Goal: Information Seeking & Learning: Check status

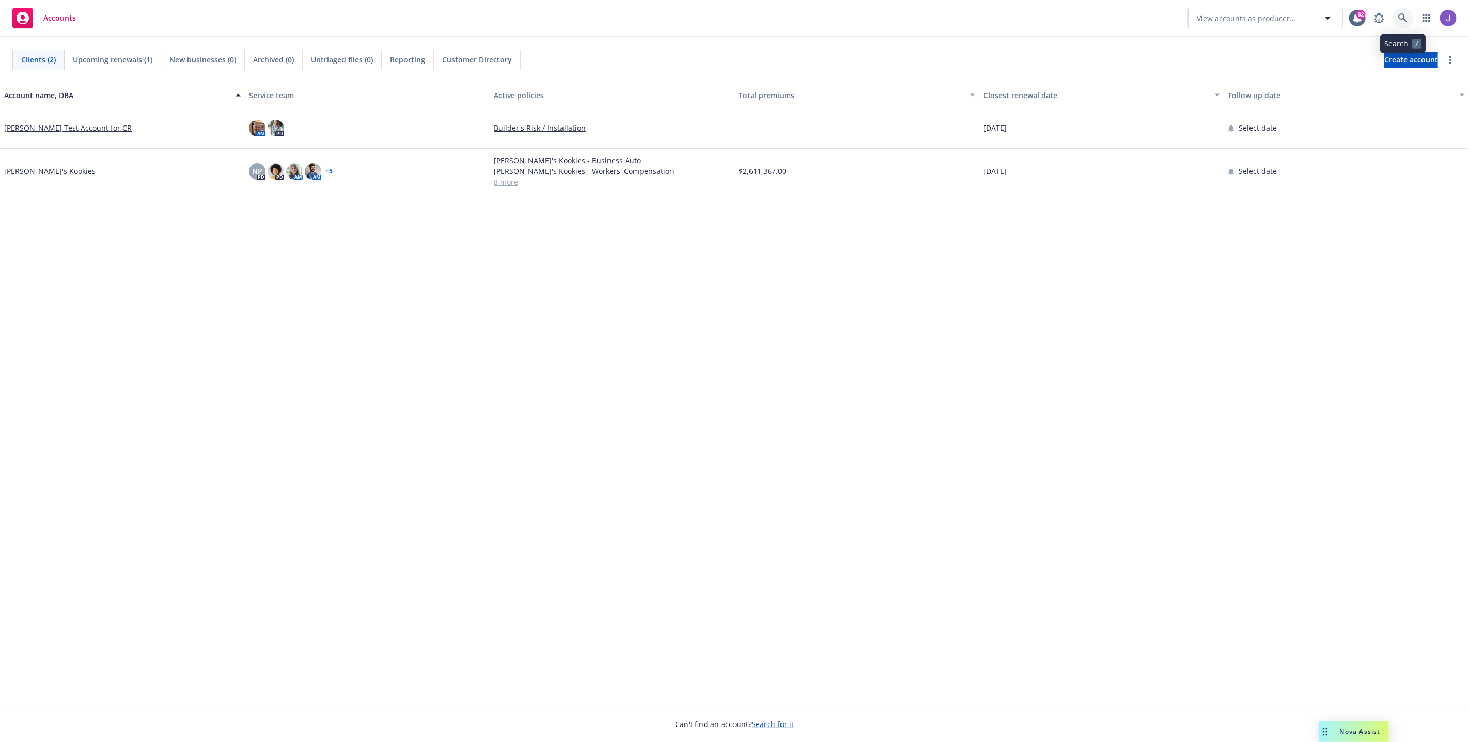
click at [1396, 22] on link at bounding box center [1402, 18] width 21 height 21
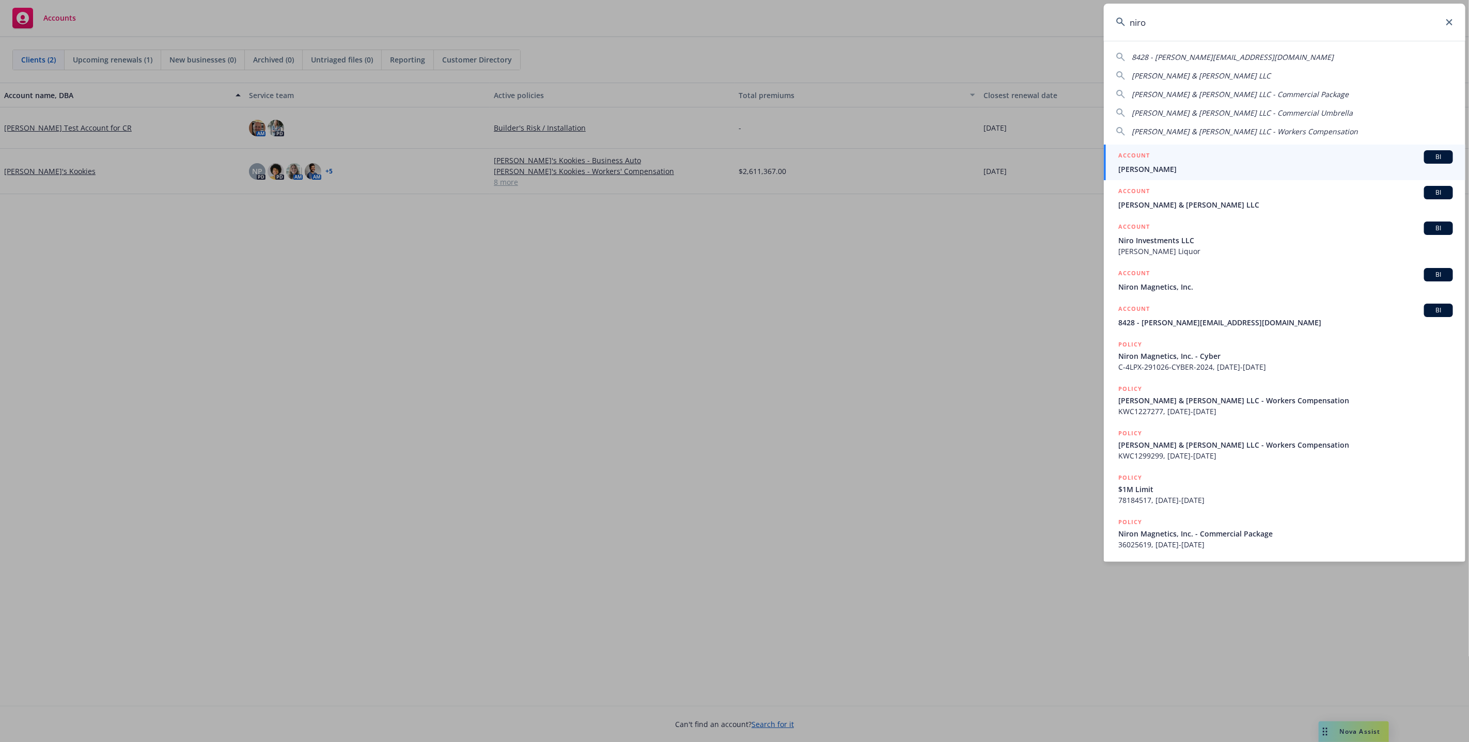
type input "niron"
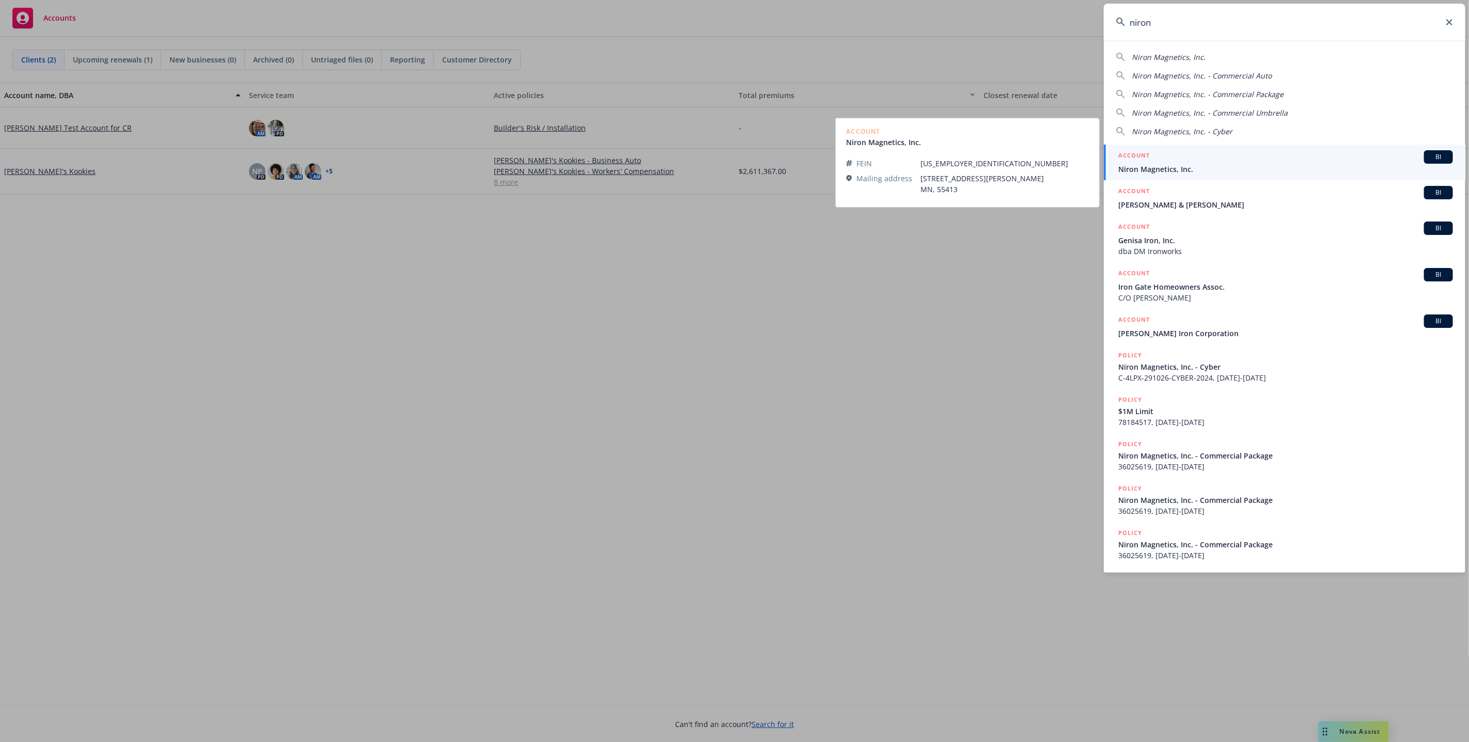
click at [1338, 168] on span "Niron Magnetics, Inc." at bounding box center [1285, 169] width 335 height 11
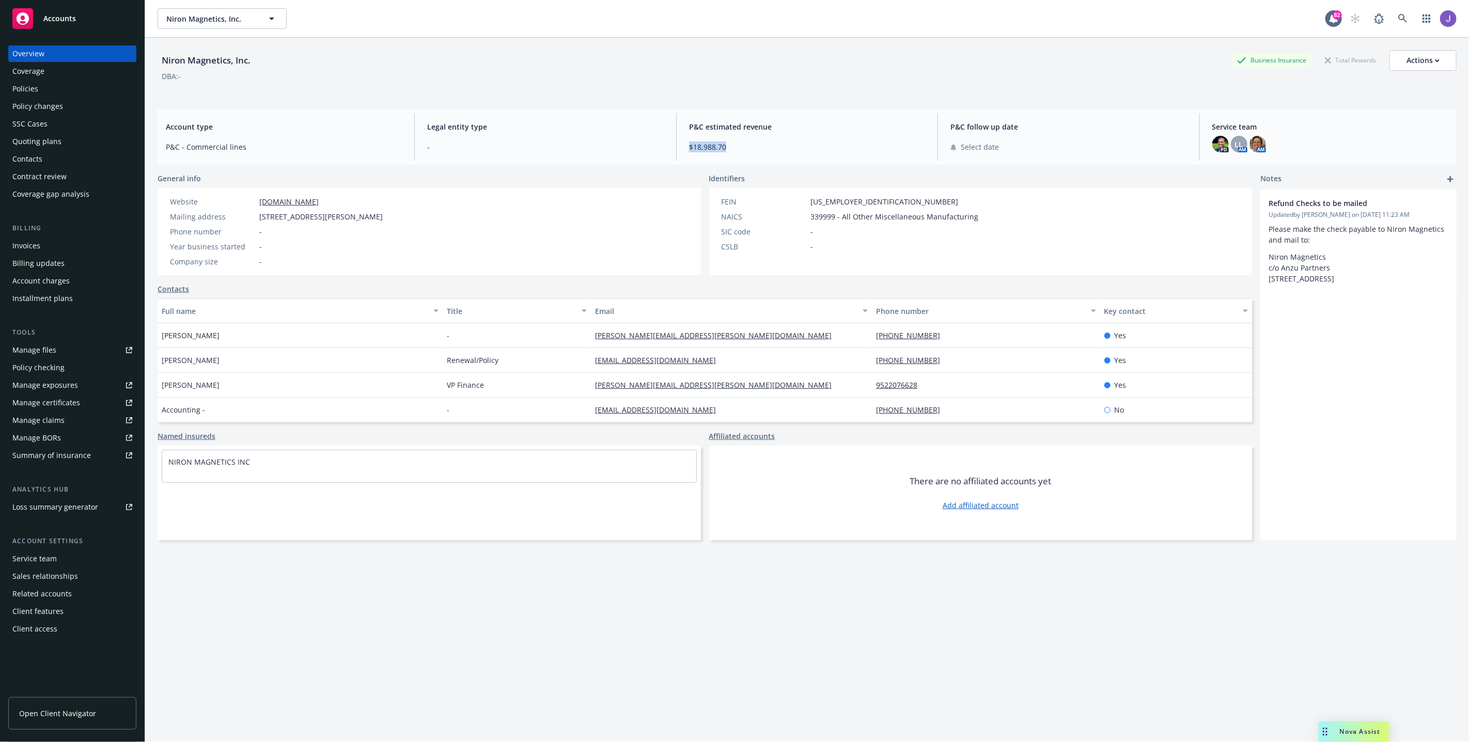
drag, startPoint x: 688, startPoint y: 145, endPoint x: 743, endPoint y: 142, distance: 55.3
click at [743, 142] on span "$18,988.70" at bounding box center [807, 147] width 236 height 11
click at [33, 118] on div "SSC Cases" at bounding box center [29, 124] width 35 height 17
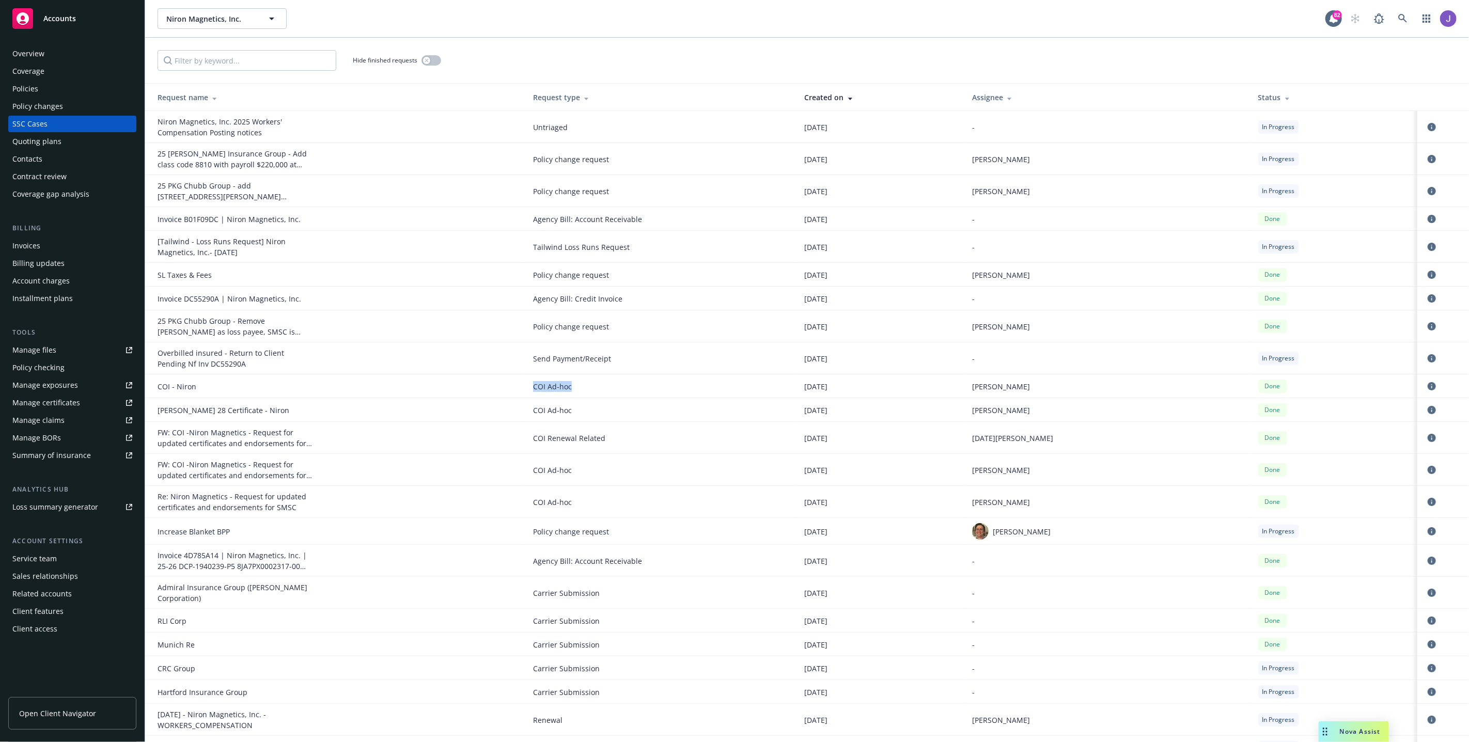
drag, startPoint x: 552, startPoint y: 389, endPoint x: 598, endPoint y: 387, distance: 46.5
click at [598, 387] on td "COI Ad-hoc" at bounding box center [660, 386] width 271 height 24
click at [1427, 382] on icon "circleInformation" at bounding box center [1431, 386] width 8 height 8
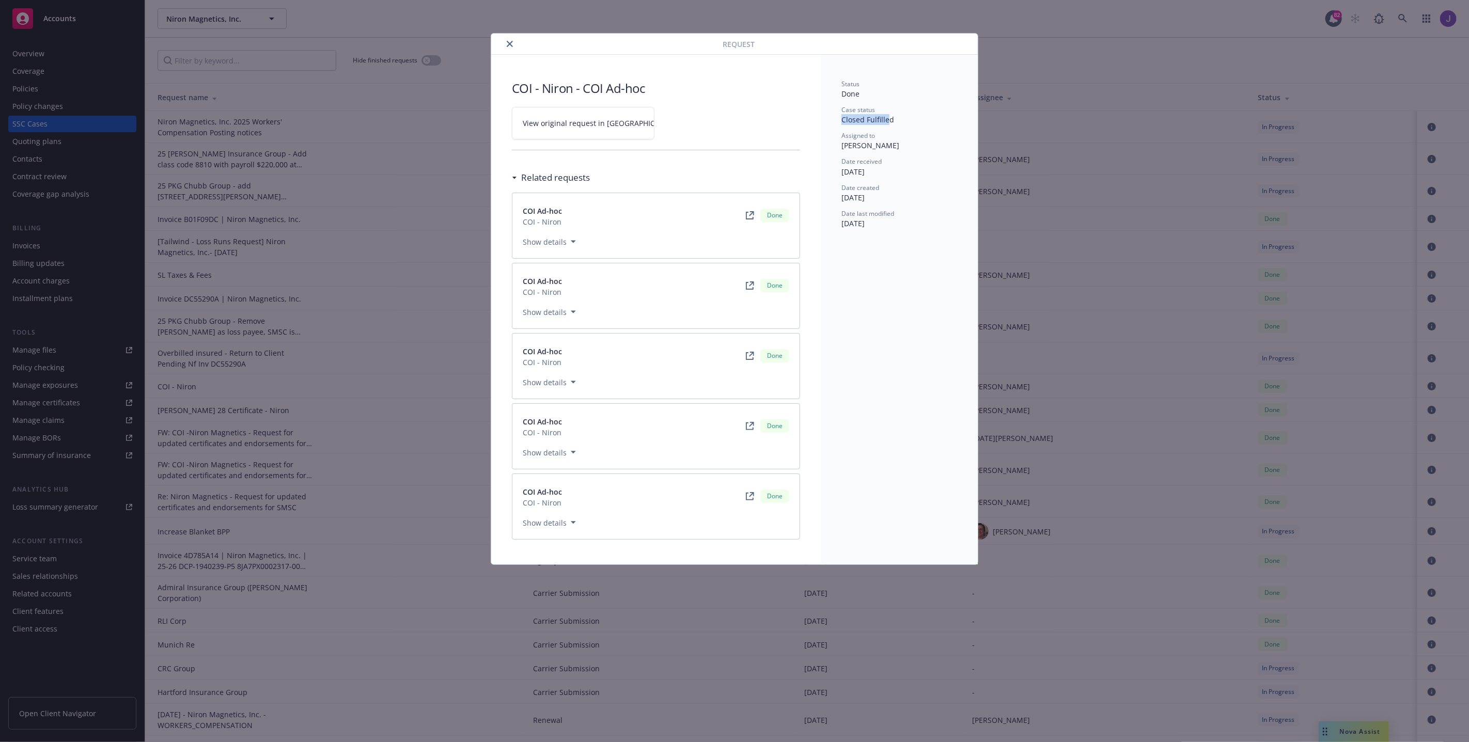
drag, startPoint x: 841, startPoint y: 120, endPoint x: 888, endPoint y: 120, distance: 46.5
click at [888, 120] on span "Closed Fulfilled" at bounding box center [867, 120] width 53 height 10
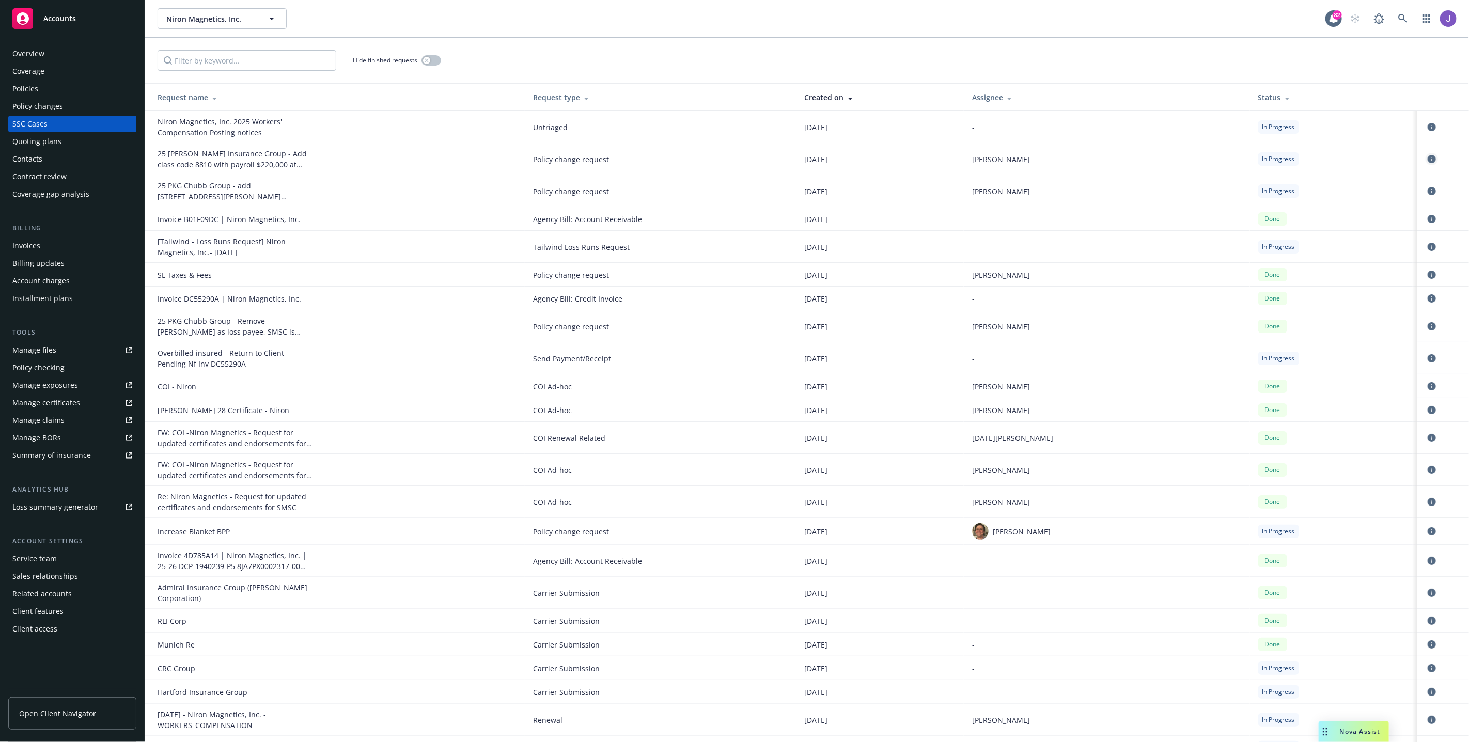
click at [1427, 160] on icon "circleInformation" at bounding box center [1431, 159] width 8 height 8
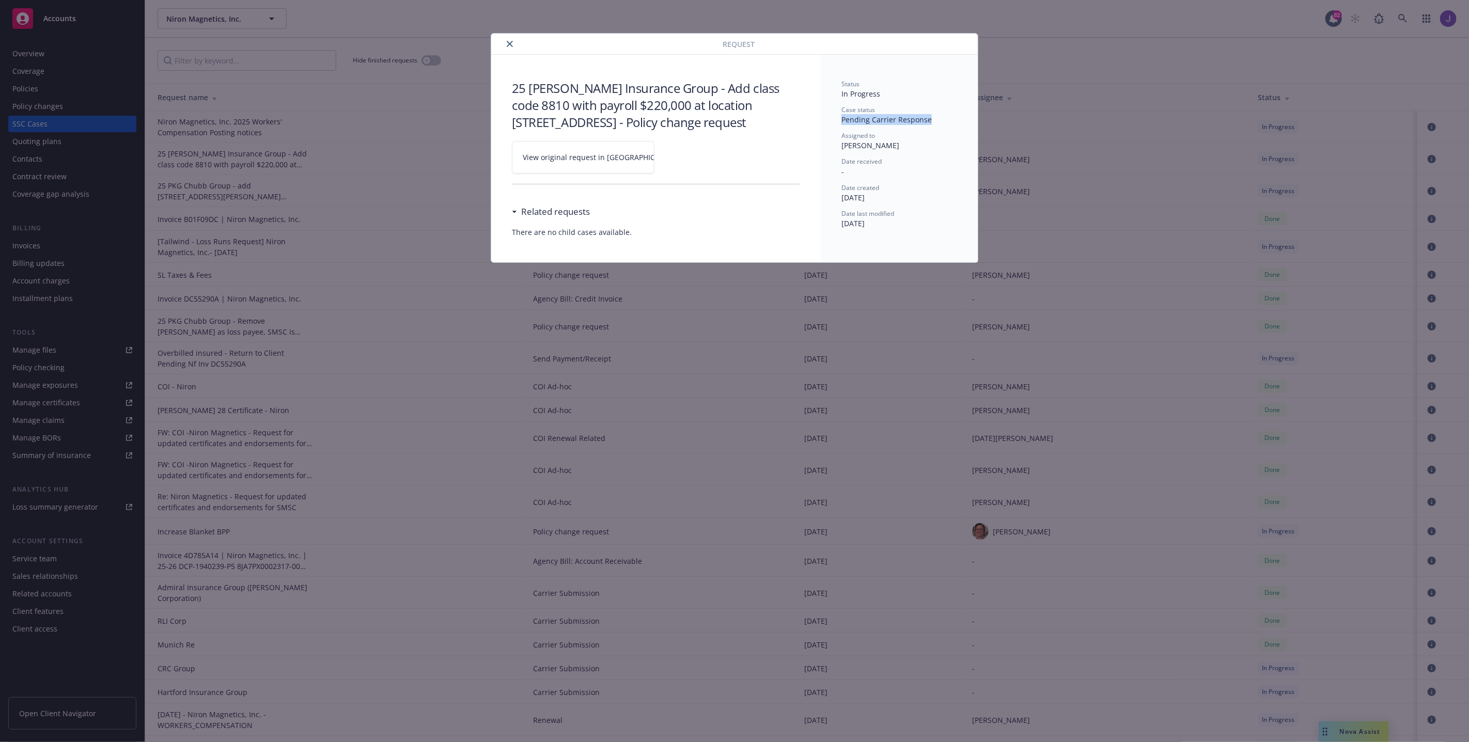
drag, startPoint x: 839, startPoint y: 120, endPoint x: 931, endPoint y: 116, distance: 92.0
click at [931, 116] on div "Status In Progress Case status Pending Carrier Response Assigned to Celeste Li …" at bounding box center [899, 159] width 157 height 208
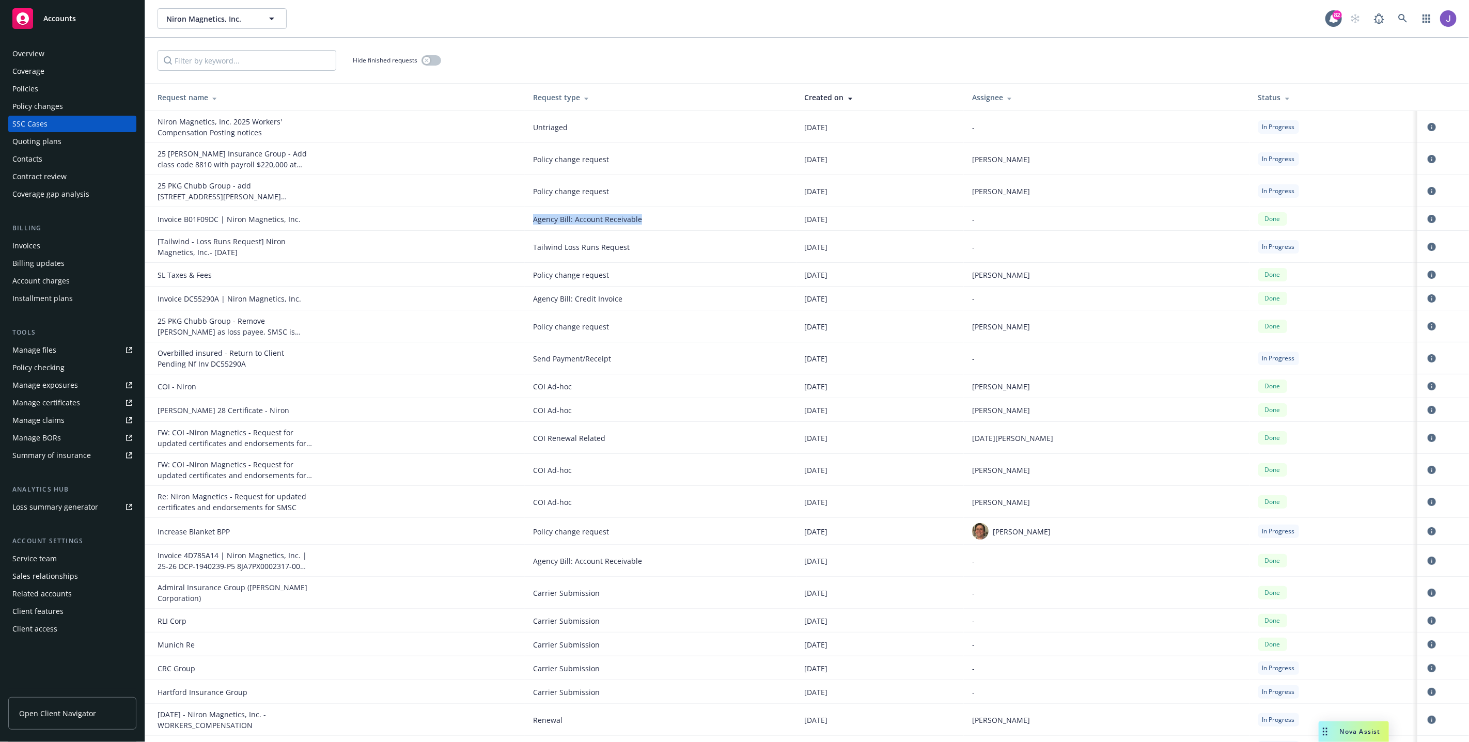
drag, startPoint x: 549, startPoint y: 215, endPoint x: 659, endPoint y: 226, distance: 110.1
click at [659, 226] on td "Agency Bill: Account Receivable" at bounding box center [660, 219] width 271 height 24
click at [1085, 29] on div "Niron Magnetics, Inc. Niron Magnetics, Inc. 82" at bounding box center [807, 18] width 1324 height 37
click at [1408, 22] on link at bounding box center [1402, 18] width 21 height 21
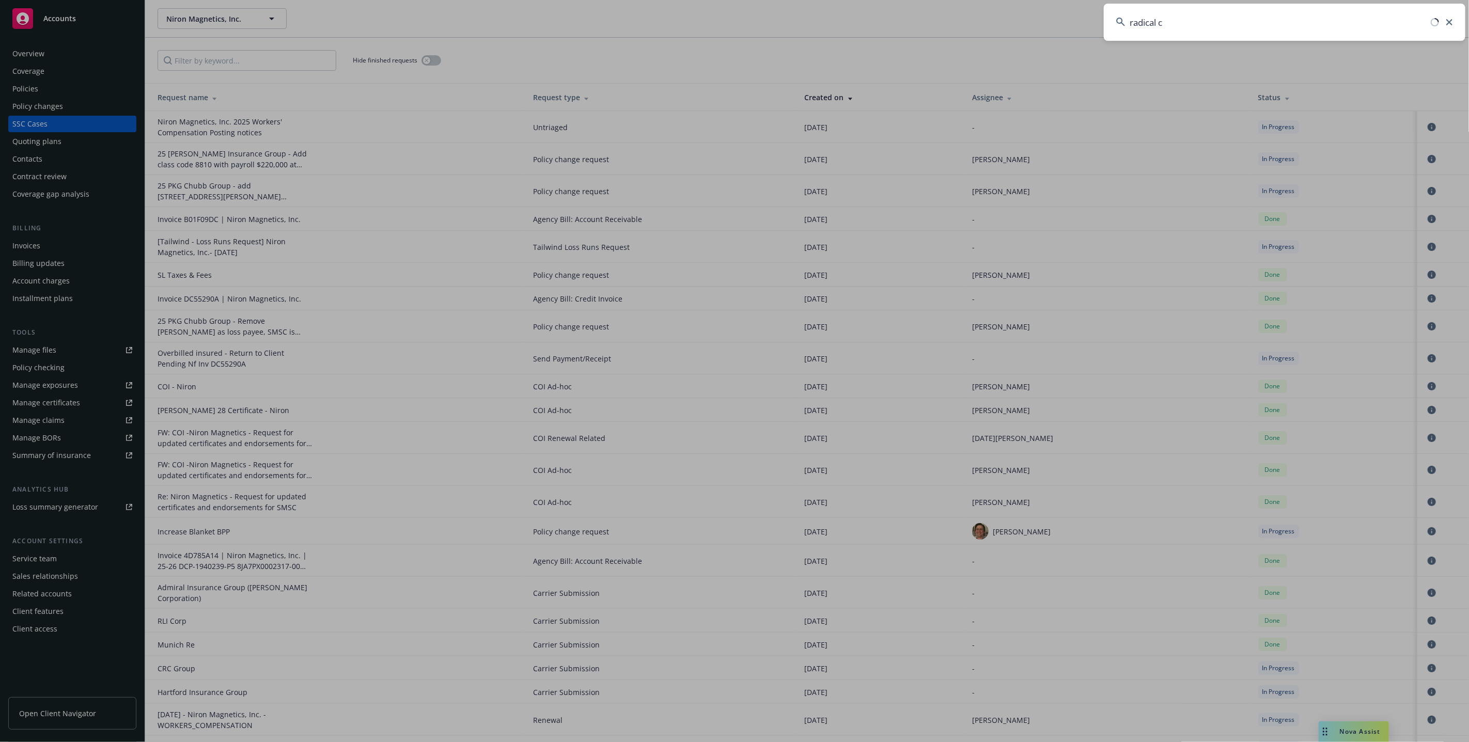
type input "radical ca"
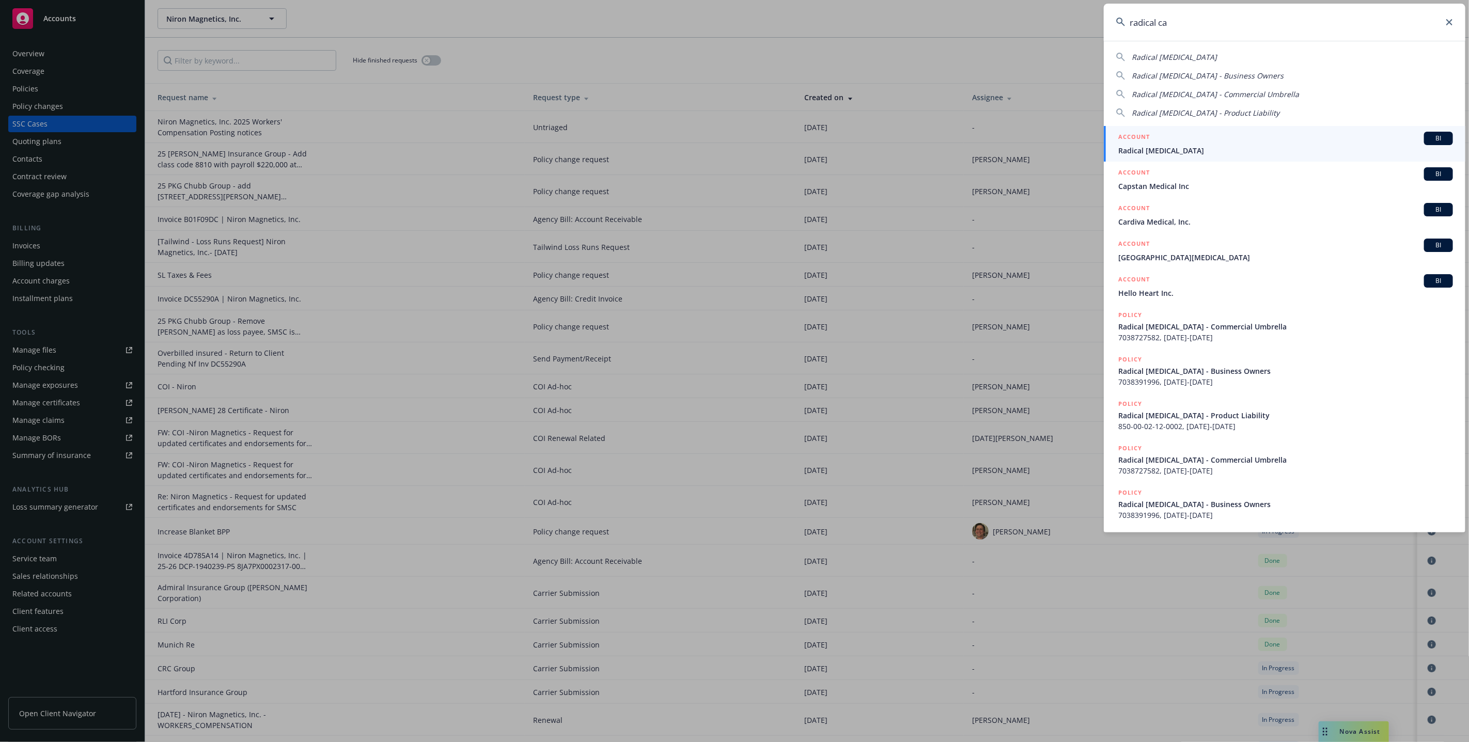
click at [1376, 137] on div "ACCOUNT BI" at bounding box center [1285, 138] width 335 height 13
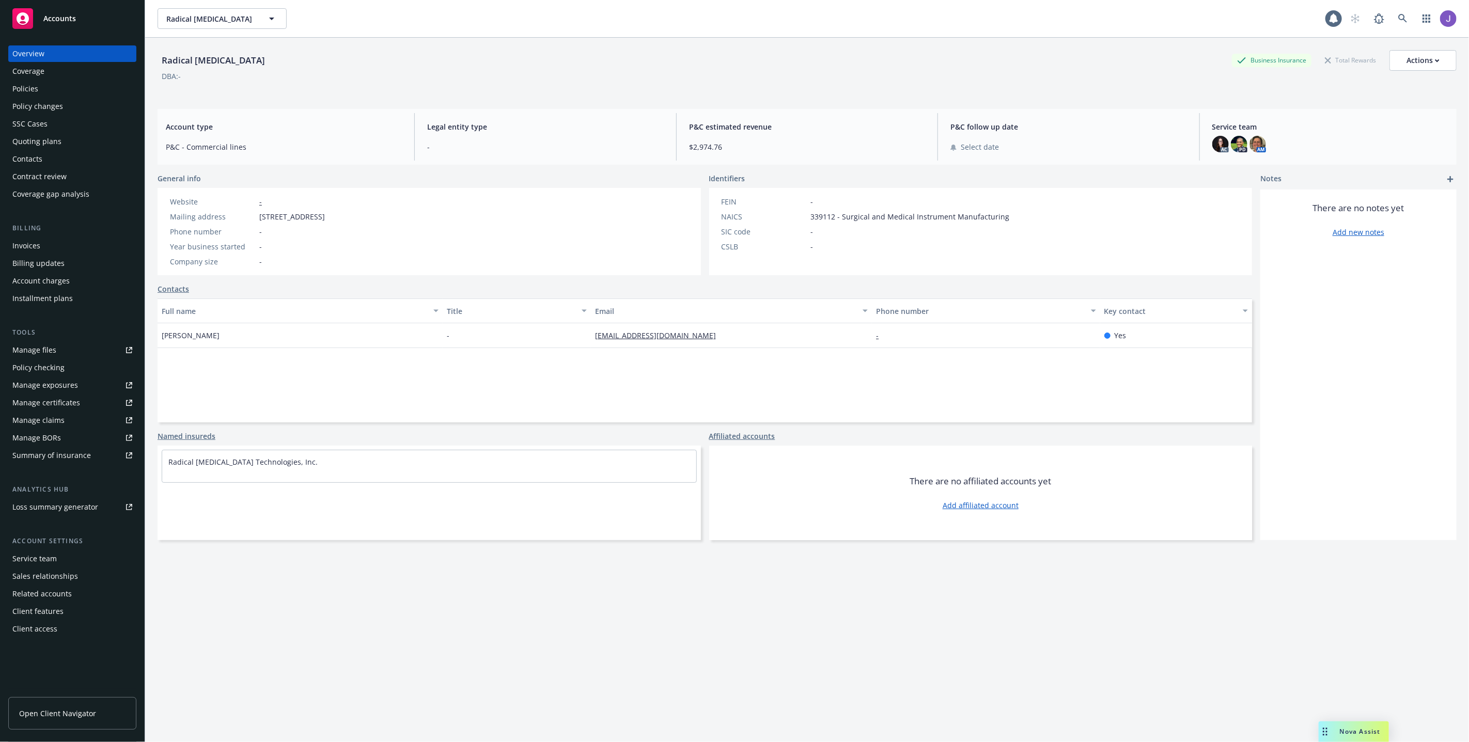
click at [80, 128] on div "SSC Cases" at bounding box center [72, 124] width 120 height 17
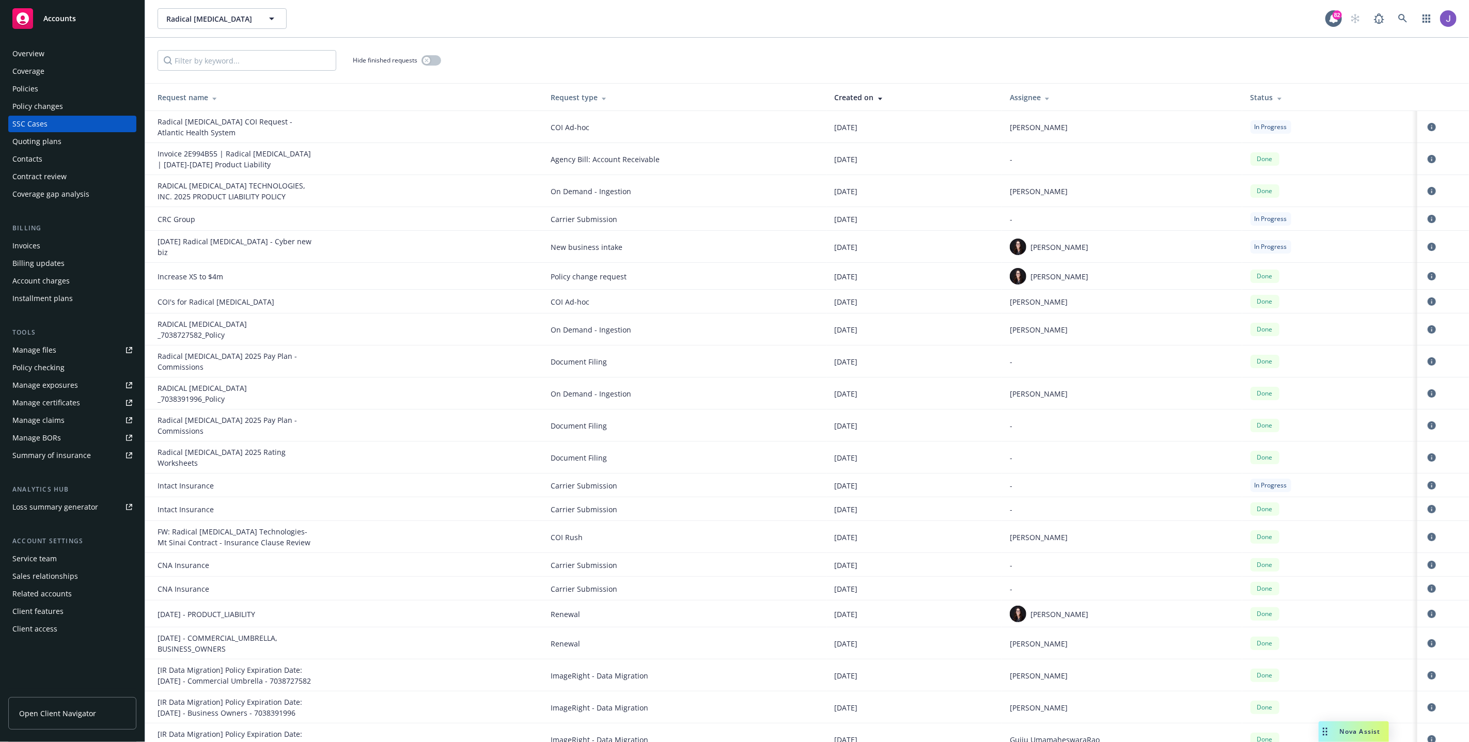
drag, startPoint x: 835, startPoint y: 127, endPoint x: 876, endPoint y: 127, distance: 41.3
click at [876, 127] on td "09/29/2025" at bounding box center [913, 127] width 175 height 32
click at [1020, 125] on span "Carrie Lensing" at bounding box center [1039, 127] width 58 height 11
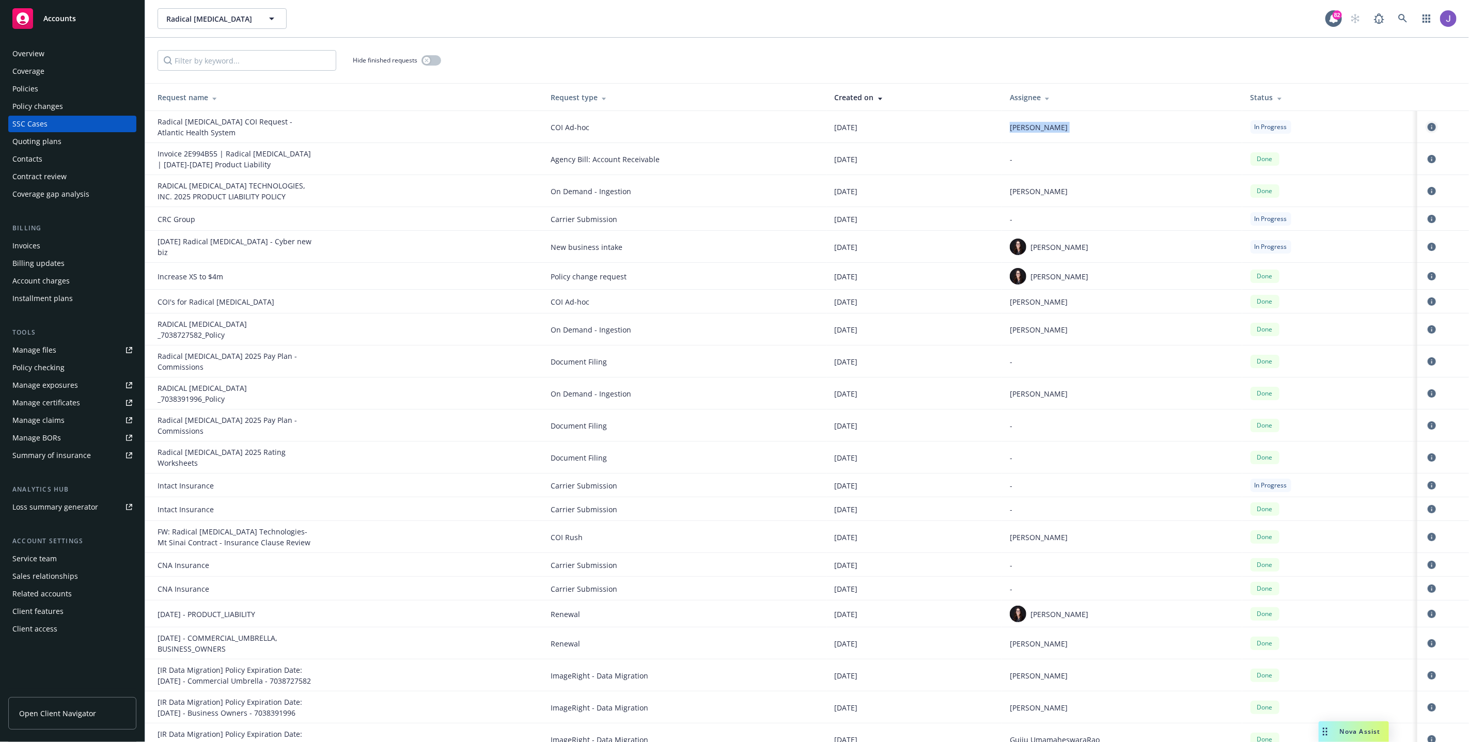
click at [1431, 125] on icon "circleInformation" at bounding box center [1431, 127] width 8 height 8
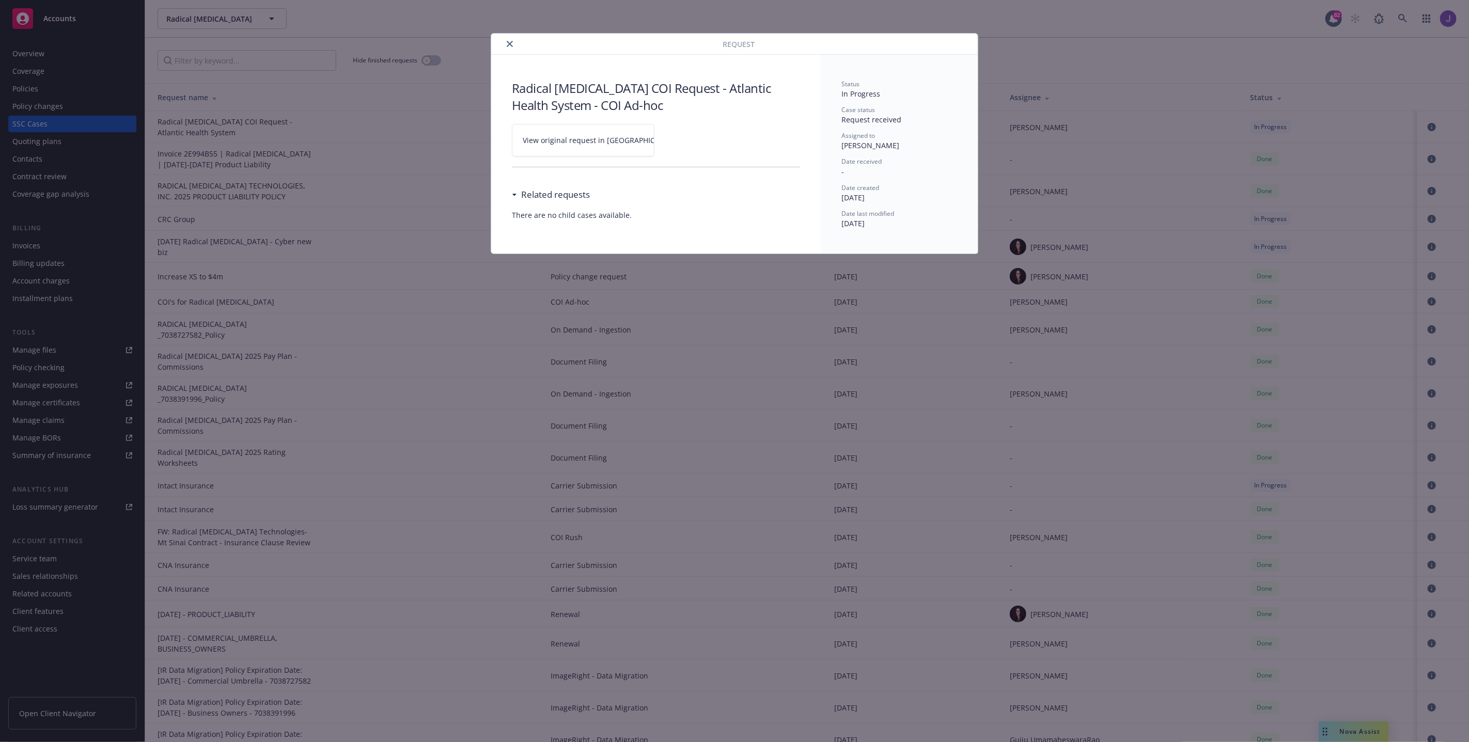
drag, startPoint x: 843, startPoint y: 119, endPoint x: 894, endPoint y: 118, distance: 51.1
click at [894, 118] on span "Request received" at bounding box center [871, 120] width 60 height 10
drag, startPoint x: 902, startPoint y: 119, endPoint x: 842, endPoint y: 119, distance: 59.4
click at [842, 119] on div "Case status Request received" at bounding box center [899, 115] width 116 height 20
drag, startPoint x: 842, startPoint y: 145, endPoint x: 897, endPoint y: 145, distance: 54.7
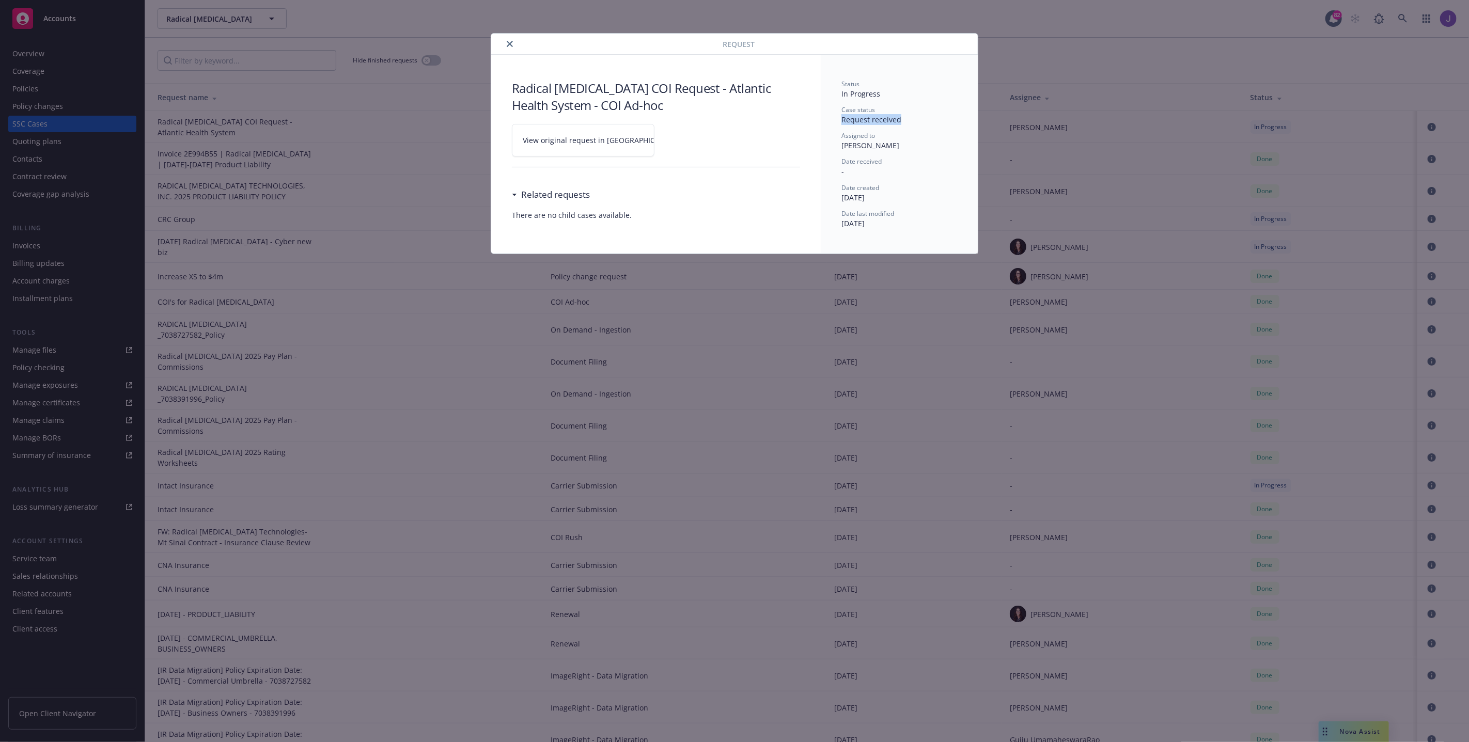
click at [897, 145] on div "Assigned to Carrie Lensing" at bounding box center [899, 141] width 116 height 20
click at [574, 133] on link "View original request in SSC" at bounding box center [583, 140] width 143 height 33
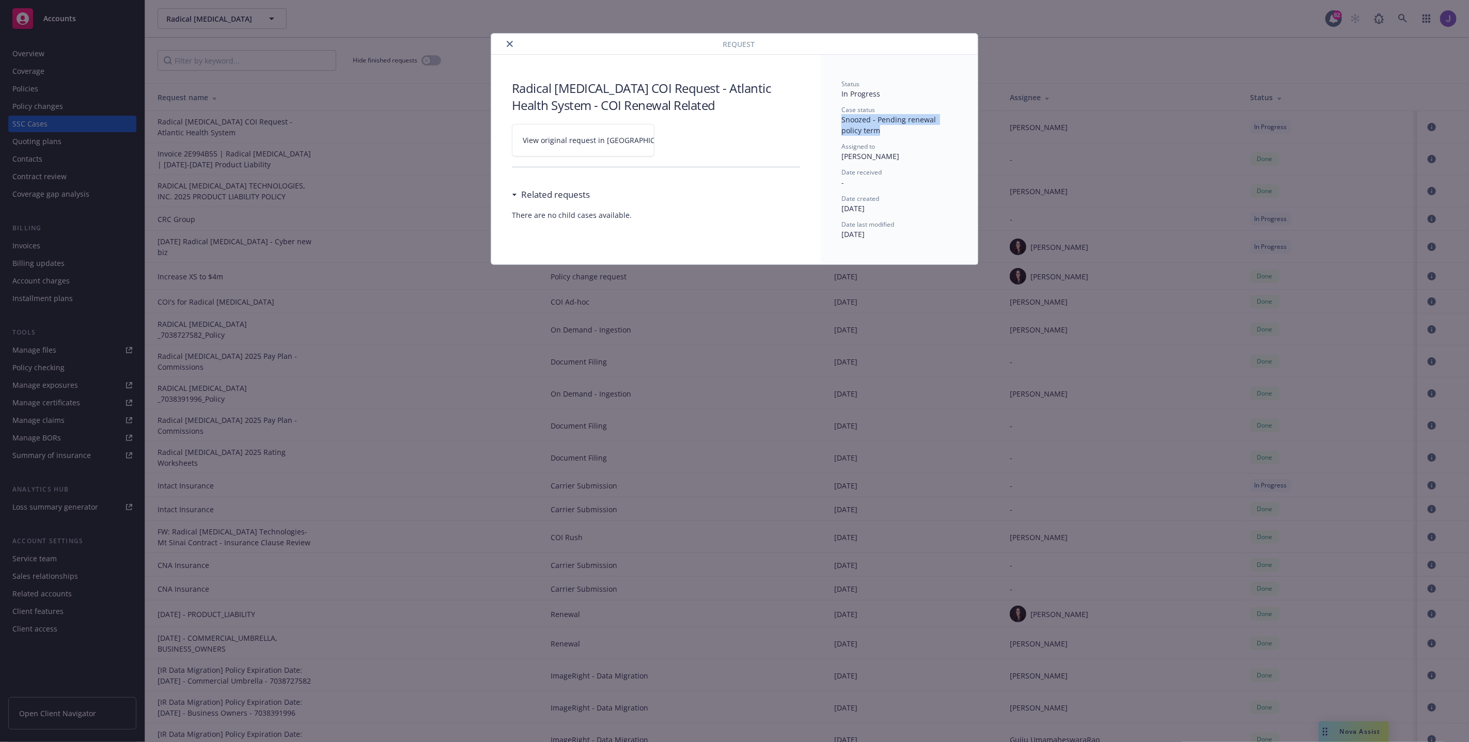
drag, startPoint x: 865, startPoint y: 135, endPoint x: 832, endPoint y: 115, distance: 37.8
click at [832, 115] on div "Status In Progress Case status Snoozed - Pending renewal policy term Assigned t…" at bounding box center [899, 160] width 157 height 210
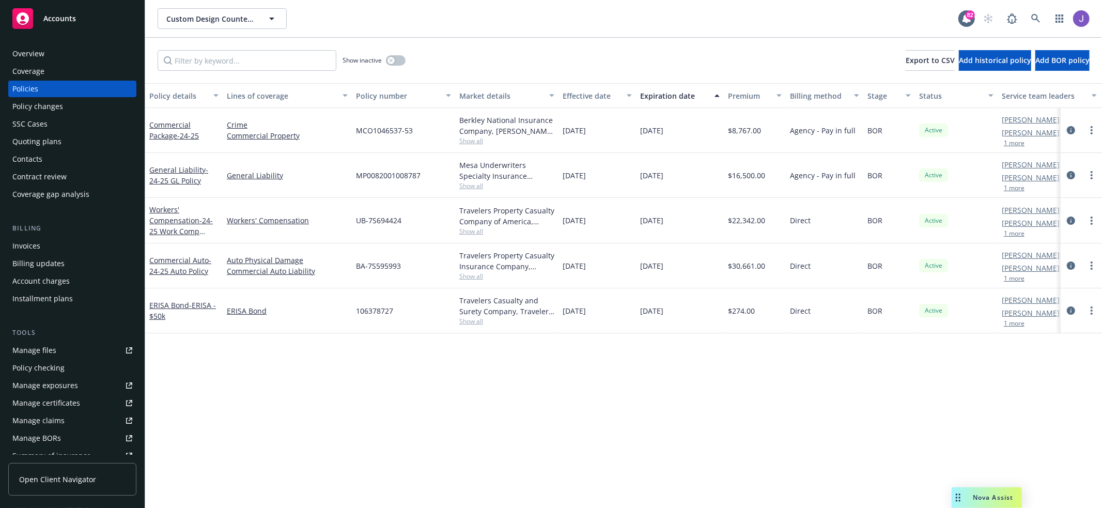
click at [75, 51] on div "Overview" at bounding box center [72, 53] width 120 height 17
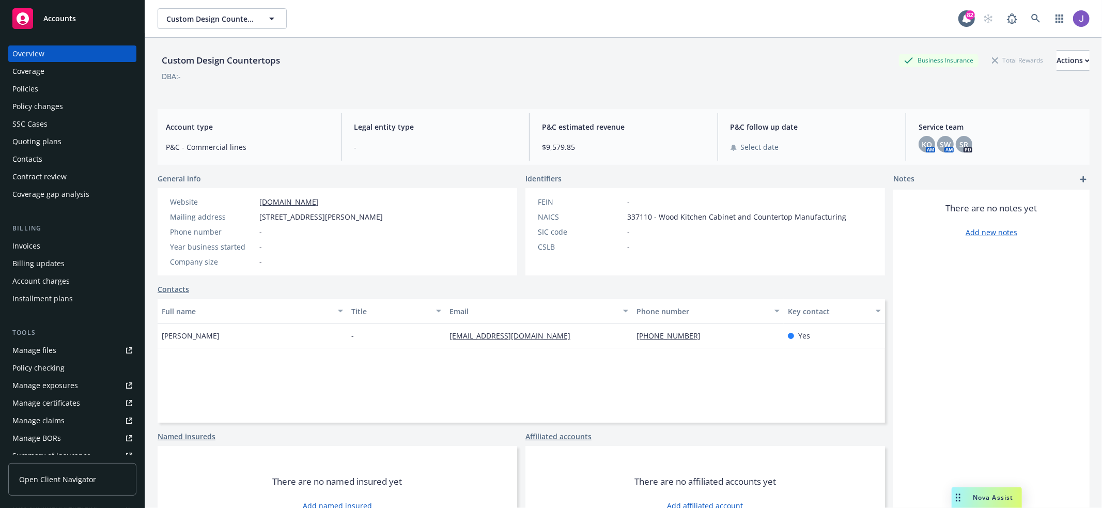
drag, startPoint x: 969, startPoint y: 491, endPoint x: 1039, endPoint y: 490, distance: 69.7
click at [1039, 490] on body "Accounts Overview Coverage Policies Policy changes SSC Cases Quoting plans Cont…" at bounding box center [551, 254] width 1102 height 508
drag, startPoint x: 956, startPoint y: 496, endPoint x: 1045, endPoint y: 489, distance: 89.7
click at [1045, 489] on div "Nova Assist" at bounding box center [1066, 497] width 70 height 21
click at [1038, 318] on div "There are no notes yet Add new notes" at bounding box center [991, 365] width 196 height 351
